Goal: Information Seeking & Learning: Learn about a topic

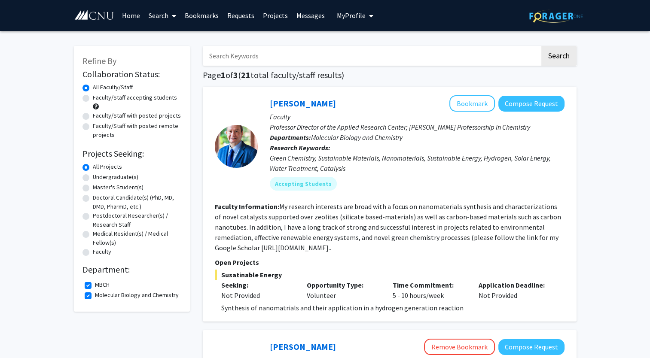
click at [95, 284] on label "MBCH" at bounding box center [102, 285] width 15 height 9
click at [95, 284] on input "MBCH" at bounding box center [98, 284] width 6 height 6
checkbox input "false"
click at [95, 294] on label "Molecular Biology and Chemistry" at bounding box center [137, 295] width 84 height 9
click at [95, 294] on input "Molecular Biology and Chemistry" at bounding box center [98, 294] width 6 height 6
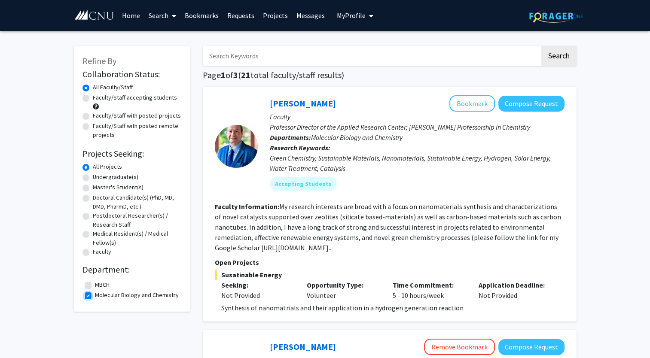
checkbox input "false"
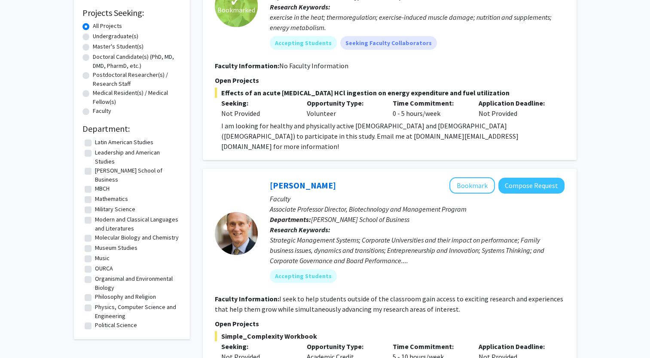
scroll to position [120, 0]
click at [95, 278] on label "Organismal and Environmental Biology" at bounding box center [137, 284] width 84 height 18
click at [95, 278] on input "Organismal and Environmental Biology" at bounding box center [98, 278] width 6 height 6
checkbox input "true"
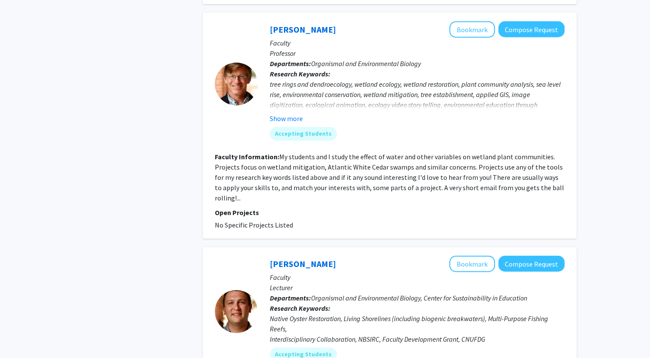
scroll to position [2162, 0]
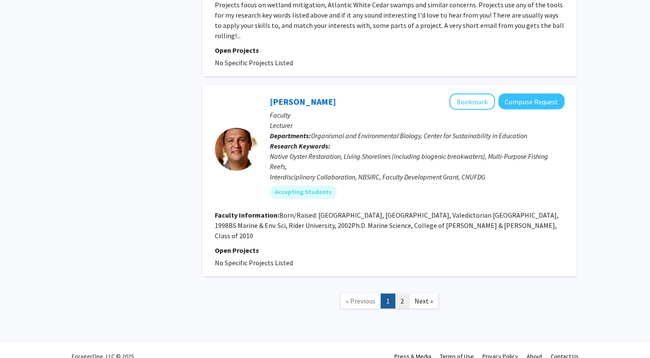
click at [405, 294] on link "2" at bounding box center [402, 301] width 15 height 15
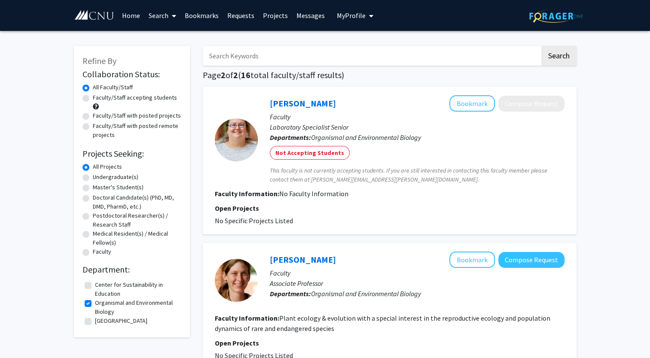
click at [95, 304] on label "Organismal and Environmental Biology" at bounding box center [137, 308] width 84 height 18
click at [95, 304] on input "Organismal and Environmental Biology" at bounding box center [98, 302] width 6 height 6
checkbox input "false"
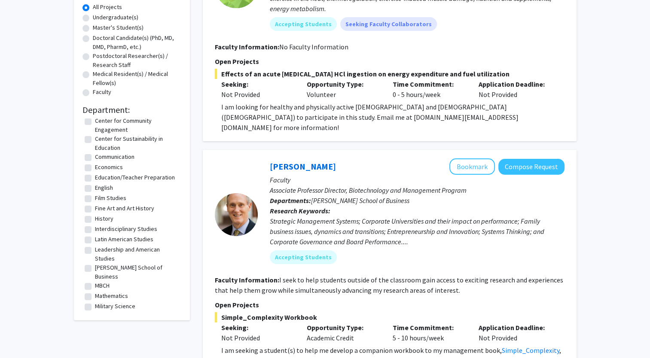
scroll to position [10, 0]
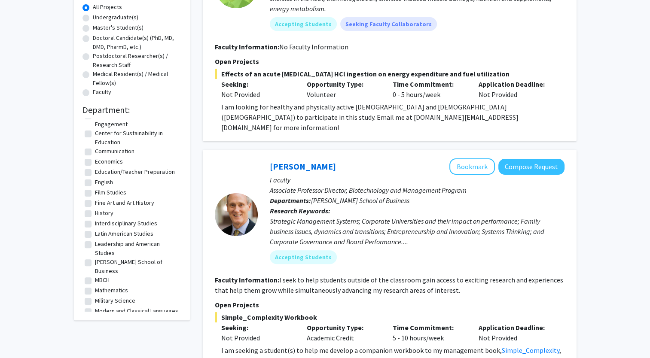
click at [95, 276] on label "MBCH" at bounding box center [102, 280] width 15 height 9
click at [95, 276] on input "MBCH" at bounding box center [98, 279] width 6 height 6
checkbox input "true"
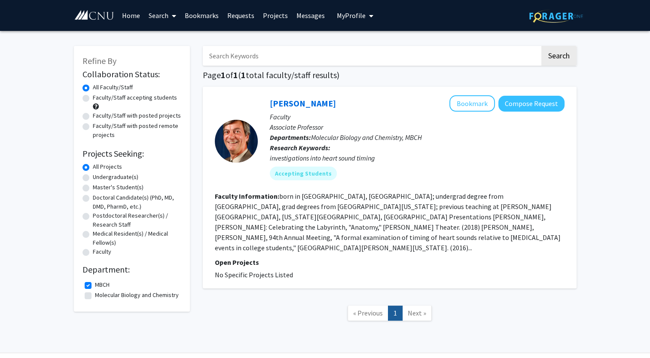
click at [95, 297] on label "Molecular Biology and Chemistry" at bounding box center [137, 295] width 84 height 9
click at [95, 297] on input "Molecular Biology and Chemistry" at bounding box center [98, 294] width 6 height 6
checkbox input "true"
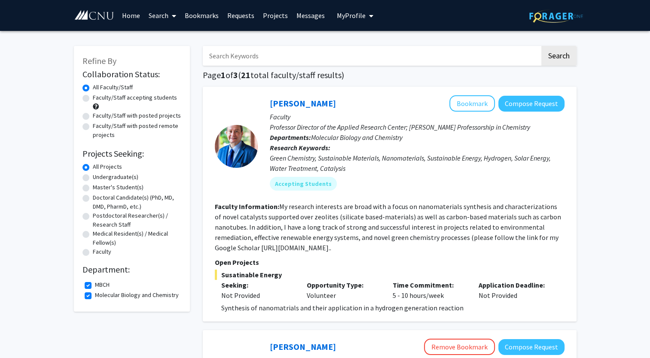
click at [95, 283] on label "MBCH" at bounding box center [102, 285] width 15 height 9
click at [95, 283] on input "MBCH" at bounding box center [98, 284] width 6 height 6
checkbox input "false"
click at [95, 294] on label "Molecular Biology and Chemistry" at bounding box center [137, 295] width 84 height 9
click at [95, 294] on input "Molecular Biology and Chemistry" at bounding box center [98, 294] width 6 height 6
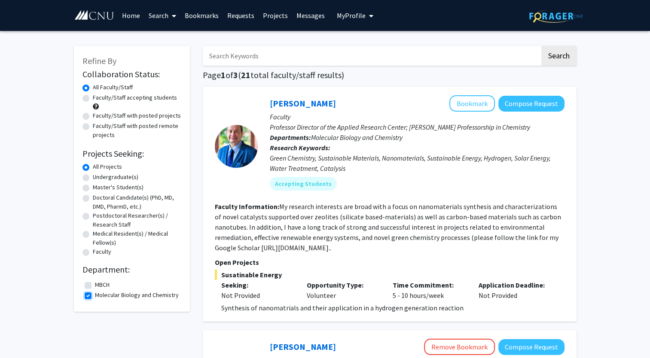
checkbox input "false"
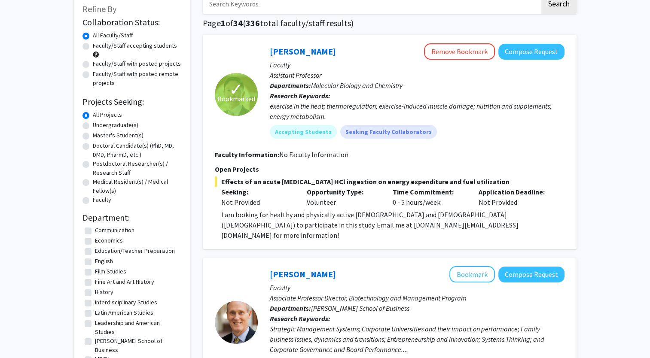
scroll to position [39, 0]
click at [95, 303] on label "Interdisciplinary Studies" at bounding box center [126, 302] width 62 height 9
click at [95, 303] on input "Interdisciplinary Studies" at bounding box center [98, 301] width 6 height 6
checkbox input "true"
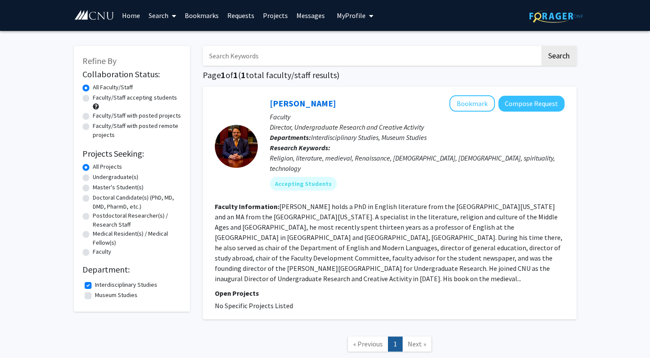
click at [95, 283] on label "Interdisciplinary Studies" at bounding box center [126, 285] width 62 height 9
click at [95, 283] on input "Interdisciplinary Studies" at bounding box center [98, 284] width 6 height 6
checkbox input "false"
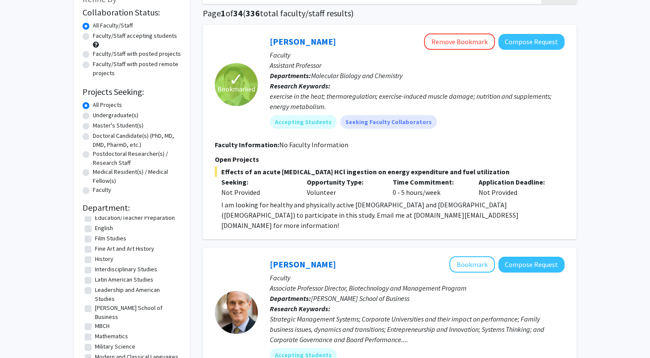
scroll to position [62, 0]
click at [95, 290] on label "Leadership and American Studies" at bounding box center [137, 295] width 84 height 18
click at [95, 290] on input "Leadership and American Studies" at bounding box center [98, 289] width 6 height 6
checkbox input "true"
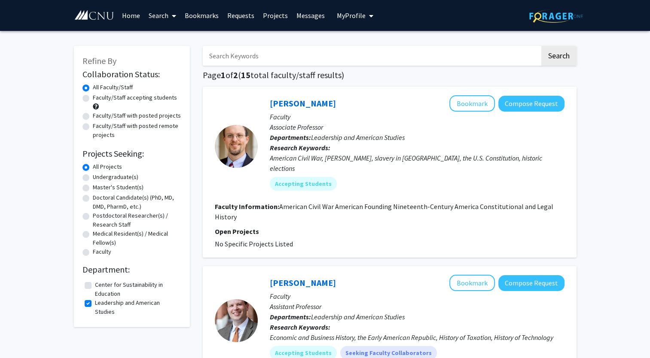
click at [95, 304] on label "Leadership and American Studies" at bounding box center [137, 308] width 84 height 18
click at [95, 304] on input "Leadership and American Studies" at bounding box center [98, 302] width 6 height 6
checkbox input "false"
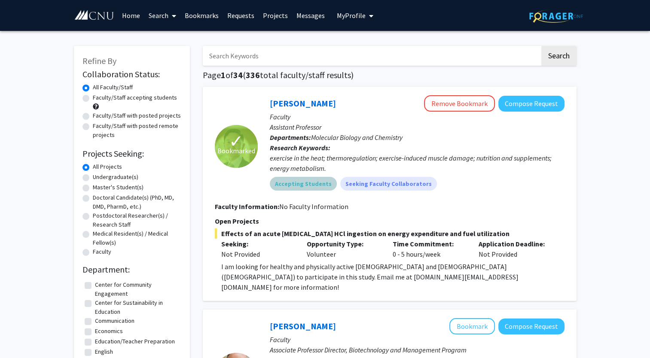
click at [303, 182] on mat-chip "Accepting Students" at bounding box center [303, 184] width 67 height 14
click at [293, 185] on mat-chip "Accepting Students" at bounding box center [303, 184] width 67 height 14
drag, startPoint x: 293, startPoint y: 185, endPoint x: 284, endPoint y: 181, distance: 9.7
click at [284, 181] on mat-chip "Accepting Students" at bounding box center [303, 184] width 67 height 14
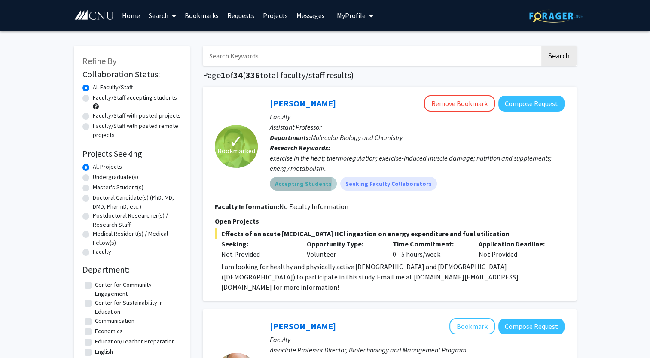
click at [284, 181] on mat-chip "Accepting Students" at bounding box center [303, 184] width 67 height 14
click at [294, 180] on mat-chip "Accepting Students" at bounding box center [303, 184] width 67 height 14
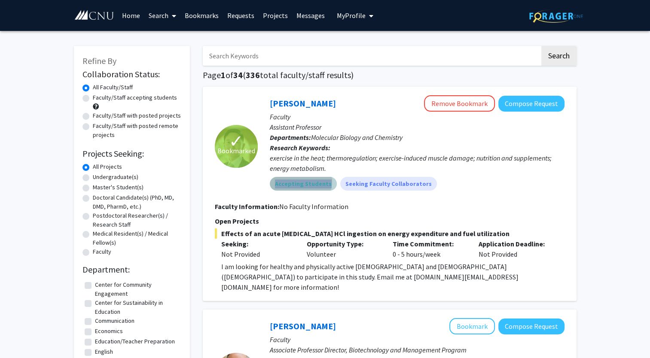
click at [294, 180] on mat-chip "Accepting Students" at bounding box center [303, 184] width 67 height 14
drag, startPoint x: 294, startPoint y: 180, endPoint x: 295, endPoint y: 217, distance: 37.4
click at [295, 217] on p "Open Projects" at bounding box center [390, 221] width 350 height 10
click at [281, 104] on link "[PERSON_NAME]" at bounding box center [303, 103] width 66 height 11
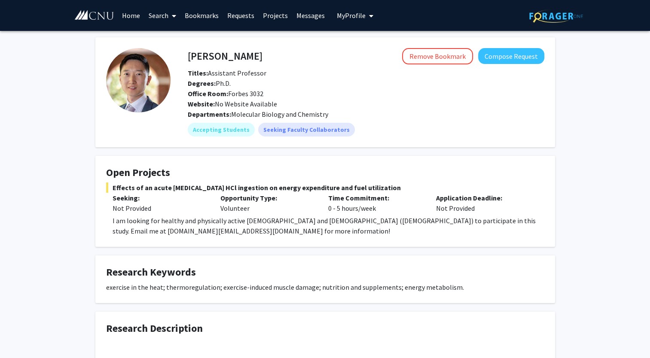
scroll to position [61, 0]
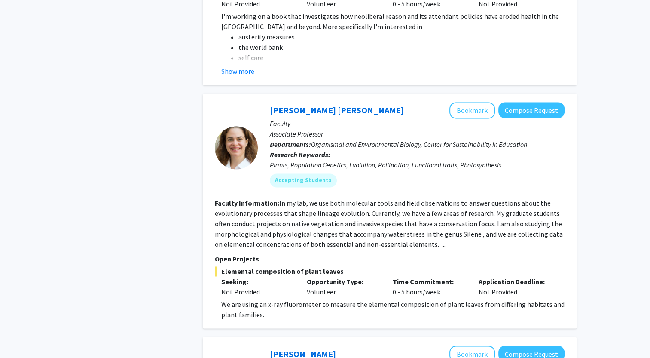
scroll to position [1294, 0]
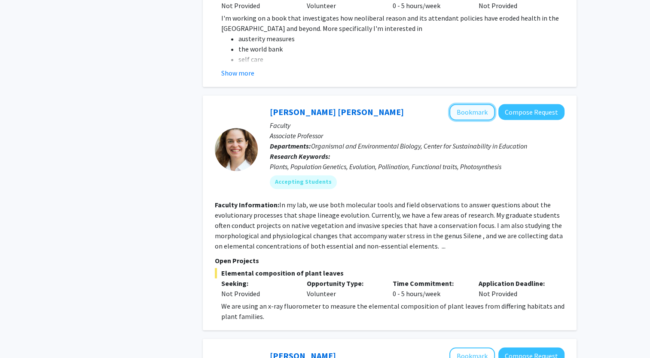
click at [465, 104] on button "Bookmark" at bounding box center [473, 112] width 46 height 16
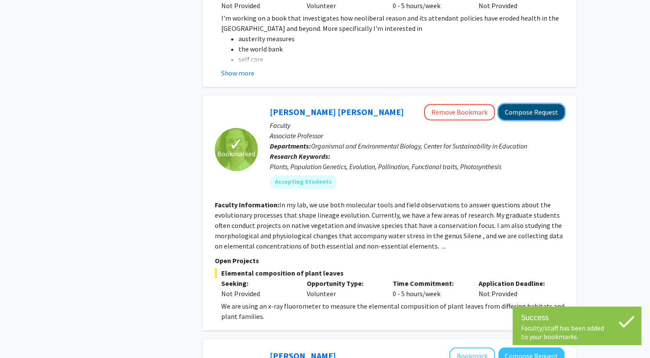
click at [539, 104] on button "Compose Request" at bounding box center [531, 112] width 66 height 16
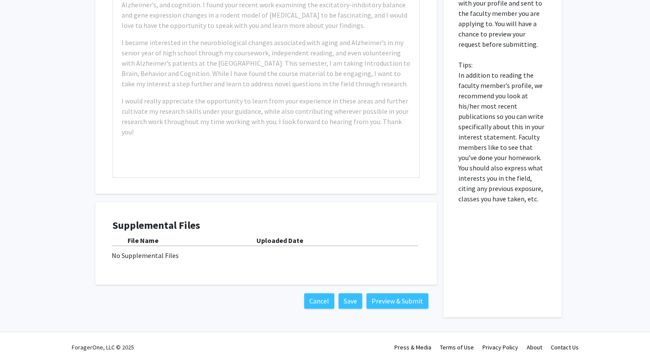
scroll to position [394, 0]
click at [322, 302] on button "Cancel" at bounding box center [319, 300] width 30 height 15
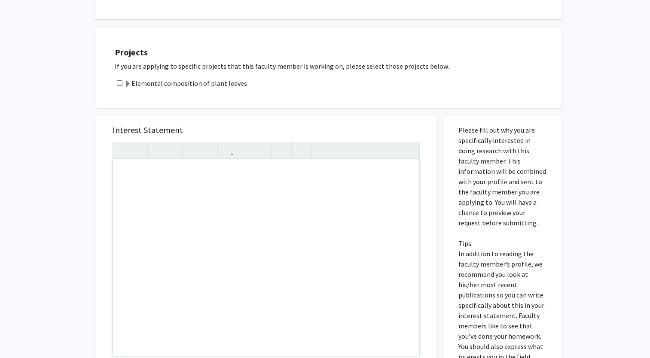
scroll to position [213, 0]
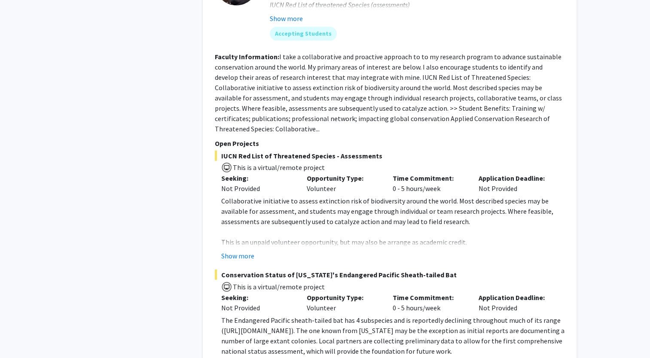
scroll to position [1965, 0]
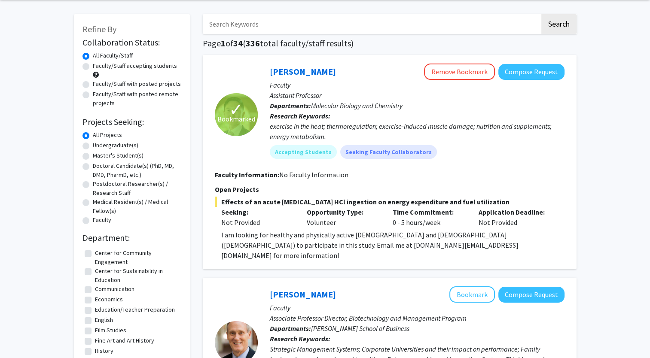
scroll to position [0, 0]
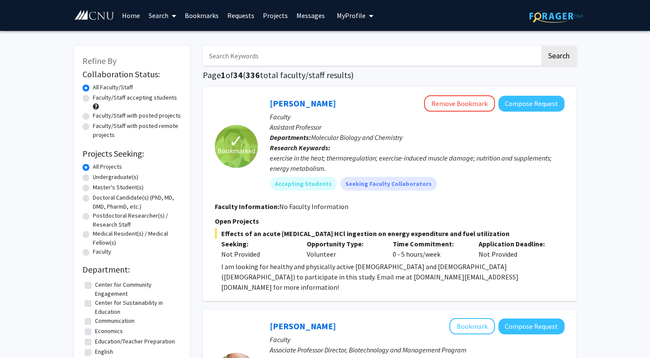
click at [323, 59] on input "Search Keywords" at bounding box center [371, 56] width 337 height 20
type input "b"
click at [541, 46] on button "Search" at bounding box center [558, 56] width 35 height 20
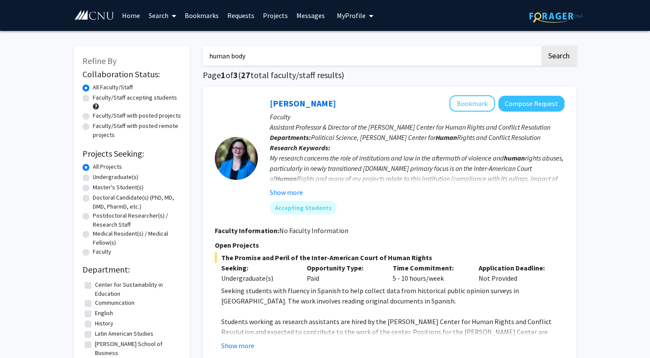
type input "human body"
click at [541, 46] on button "Search" at bounding box center [558, 56] width 35 height 20
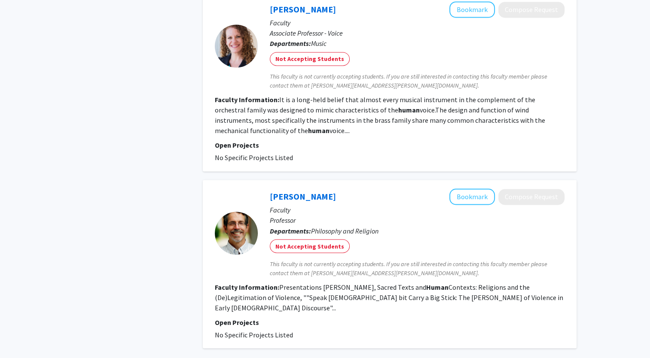
scroll to position [1436, 0]
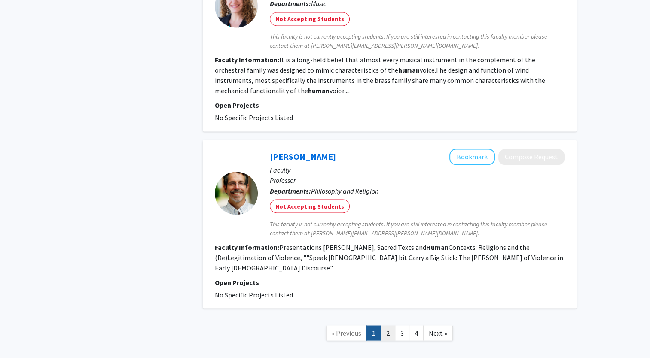
click at [392, 326] on link "2" at bounding box center [388, 333] width 15 height 15
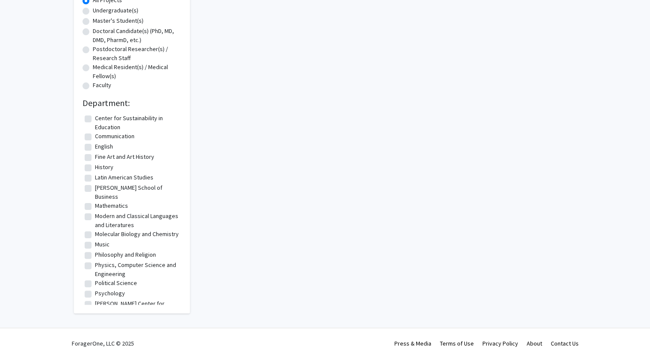
scroll to position [1436, 0]
